Goal: Information Seeking & Learning: Learn about a topic

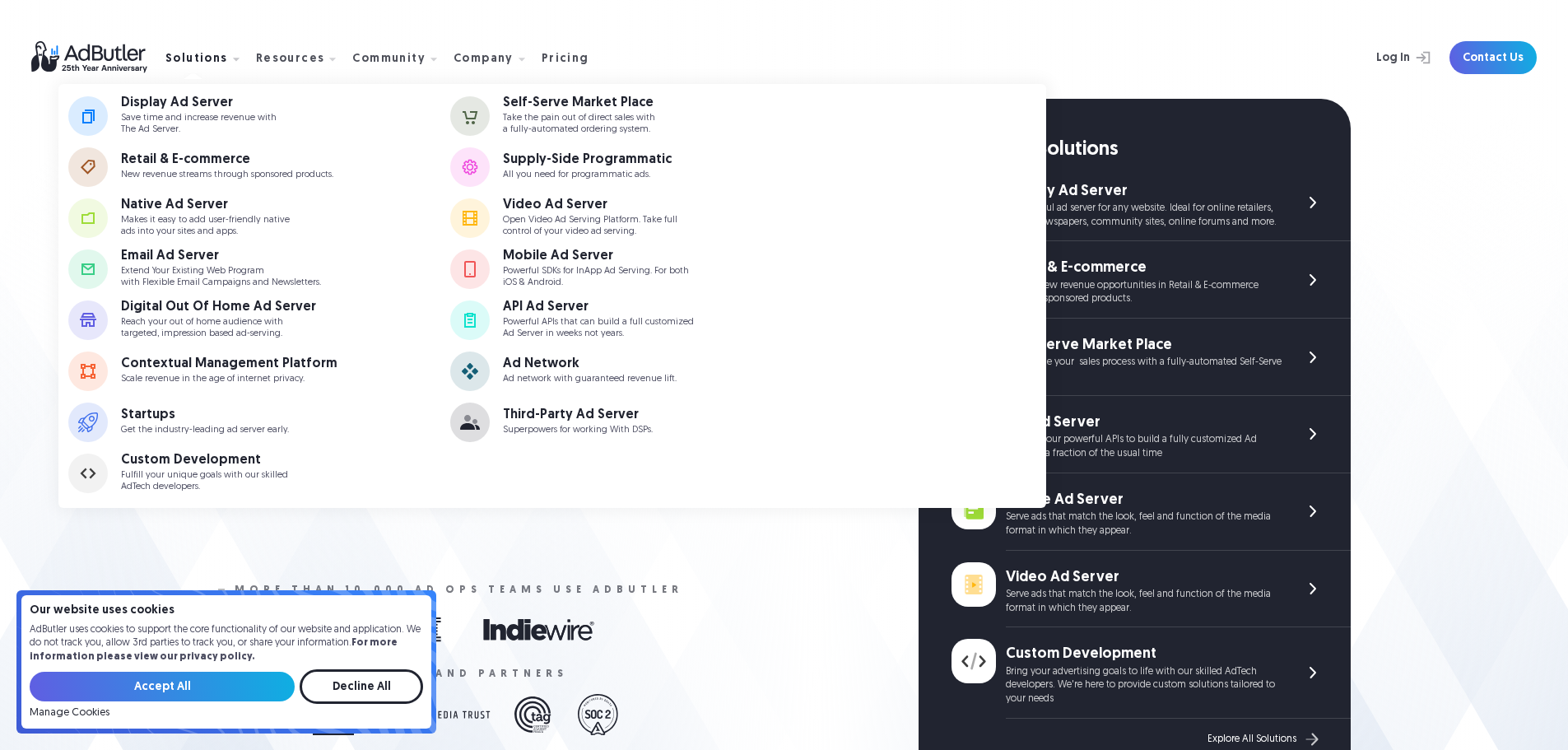
click at [213, 61] on div "Solutions" at bounding box center [196, 59] width 62 height 12
click at [216, 108] on div "Display Ad Server" at bounding box center [199, 103] width 155 height 13
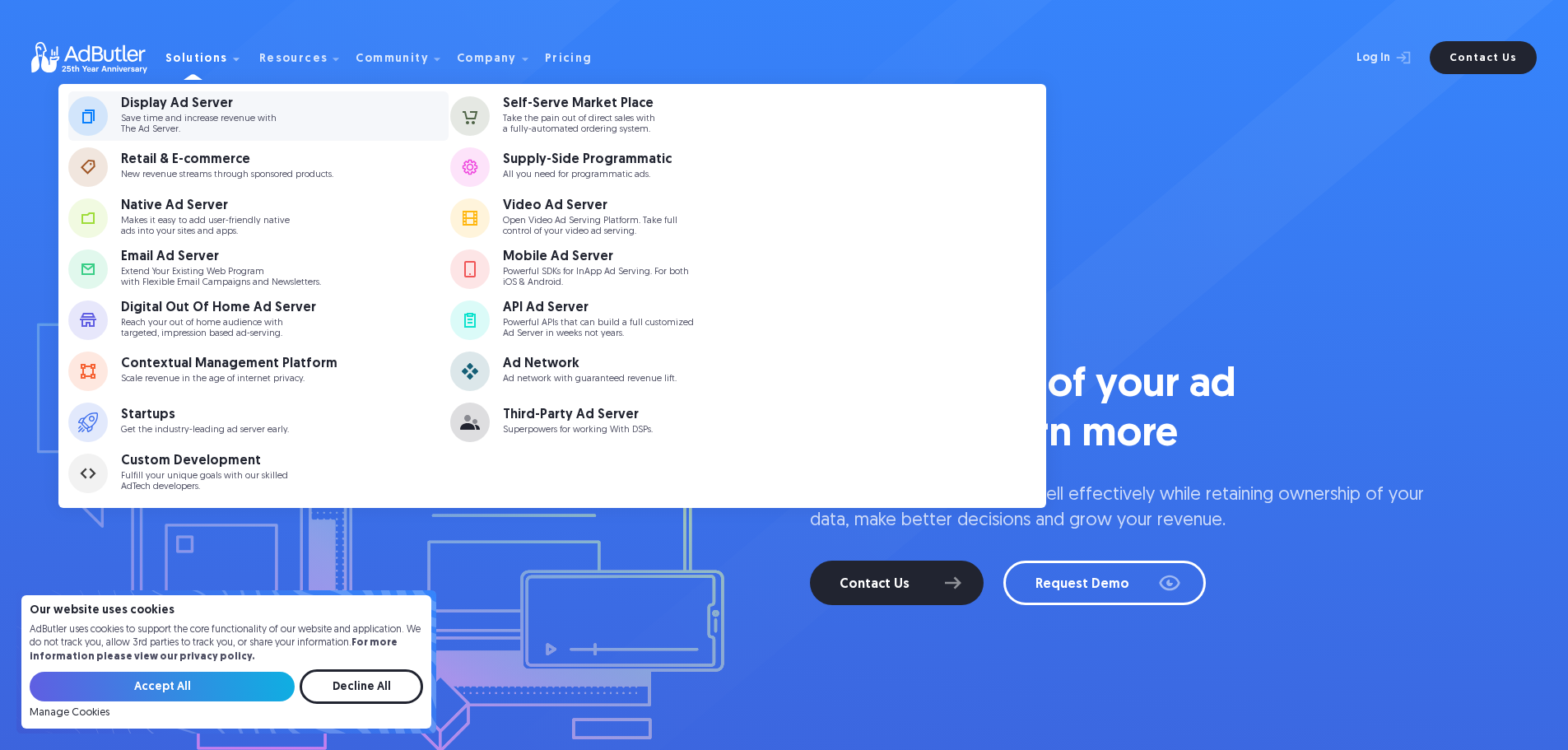
click at [209, 100] on div "Display Ad Server" at bounding box center [199, 104] width 155 height 13
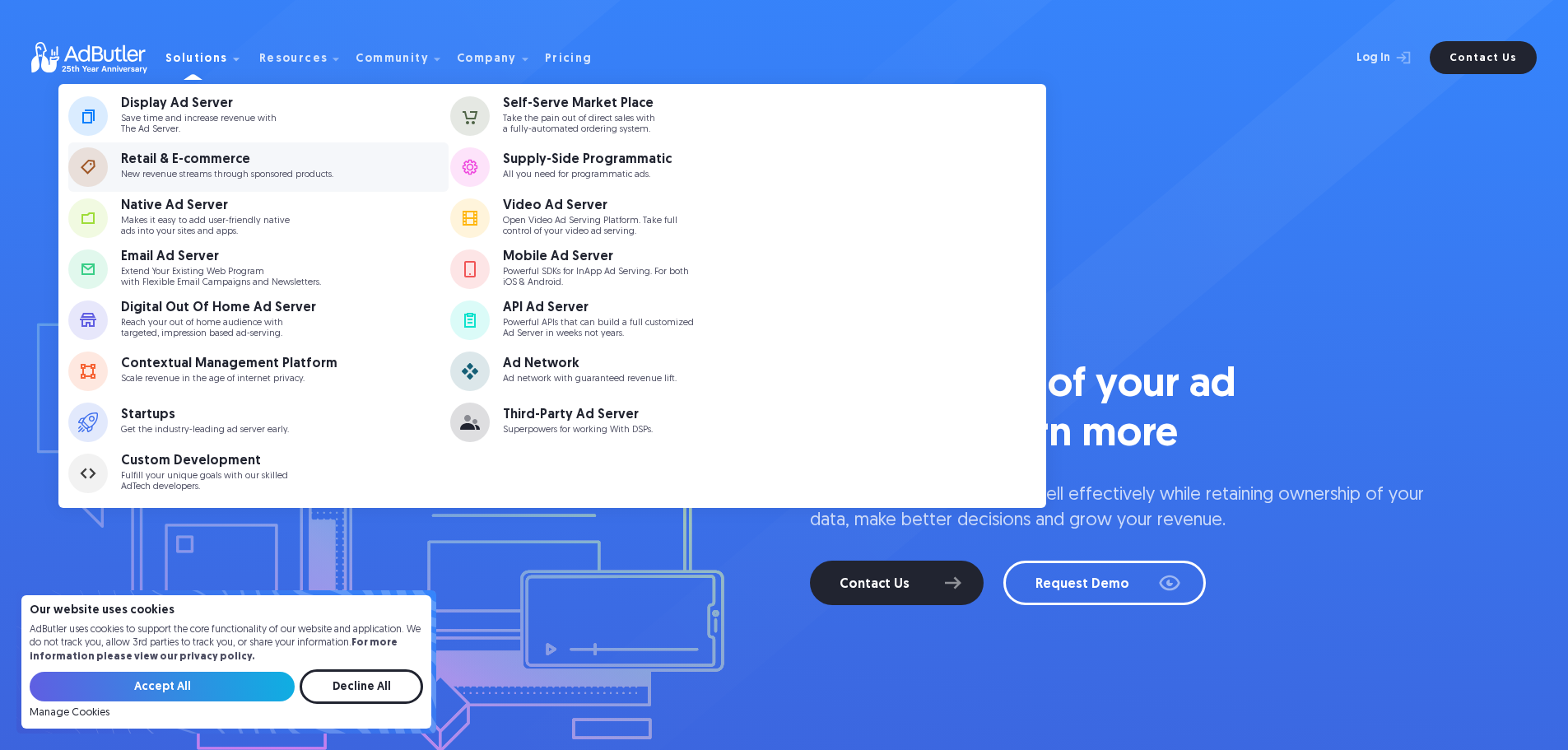
click at [201, 148] on link "Retail & E-commerce New revenue streams through sponsored products." at bounding box center [259, 167] width 380 height 49
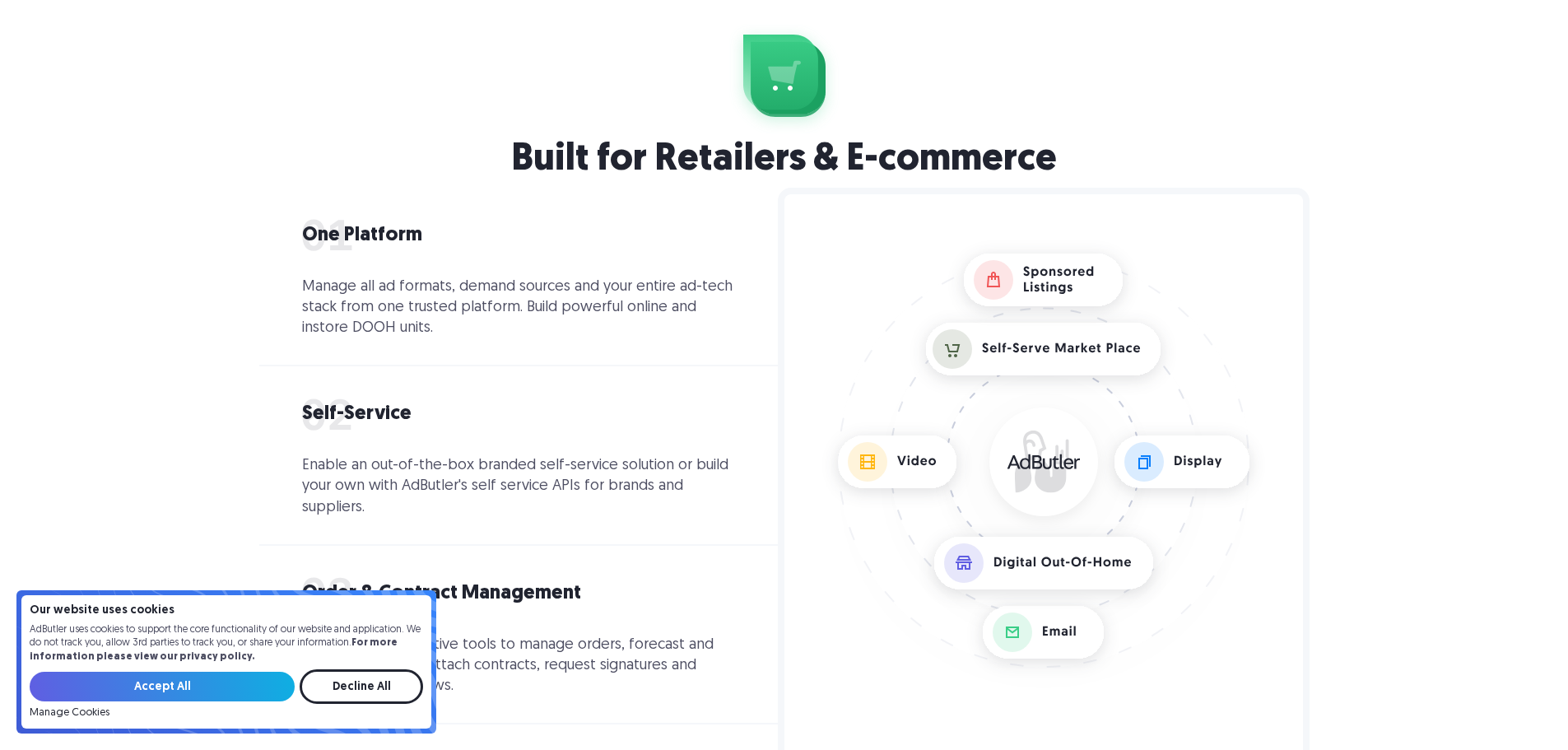
scroll to position [1812, 0]
